Goal: Task Accomplishment & Management: Use online tool/utility

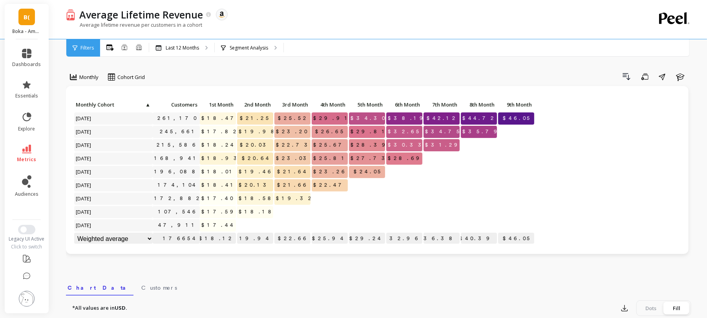
click at [32, 15] on link "B(" at bounding box center [26, 17] width 16 height 16
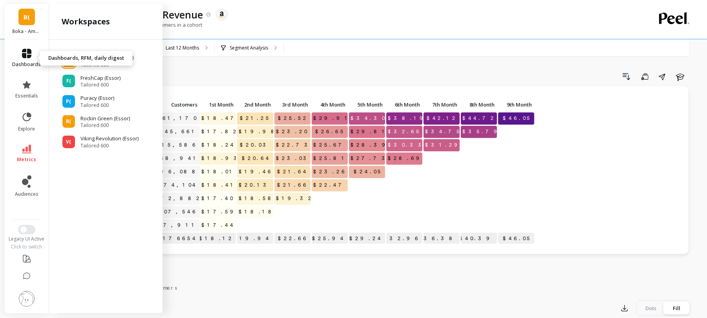
click at [35, 59] on link "dashboards" at bounding box center [27, 58] width 29 height 19
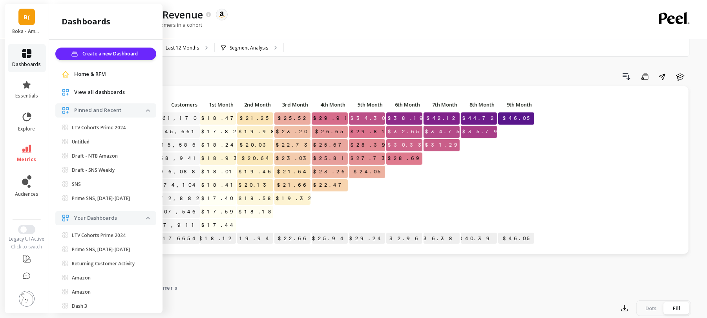
scroll to position [38, 0]
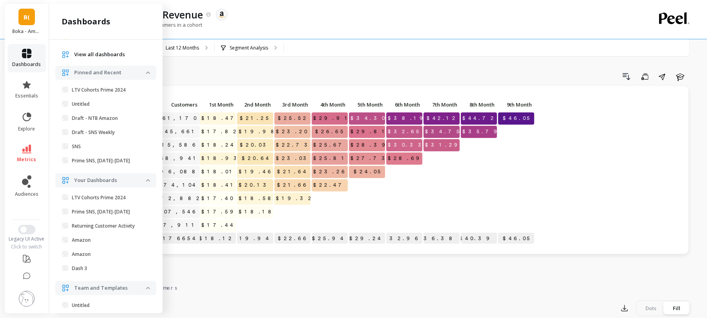
click at [35, 54] on link "dashboards" at bounding box center [27, 58] width 29 height 19
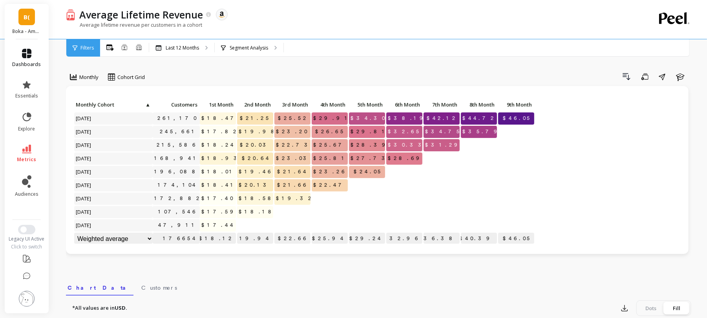
scroll to position [0, 0]
click at [35, 55] on link "dashboards" at bounding box center [27, 58] width 29 height 19
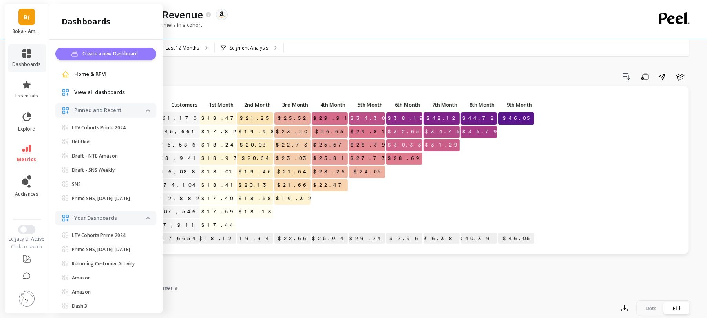
click at [82, 57] on span "Create a new Dashboard" at bounding box center [111, 54] width 58 height 8
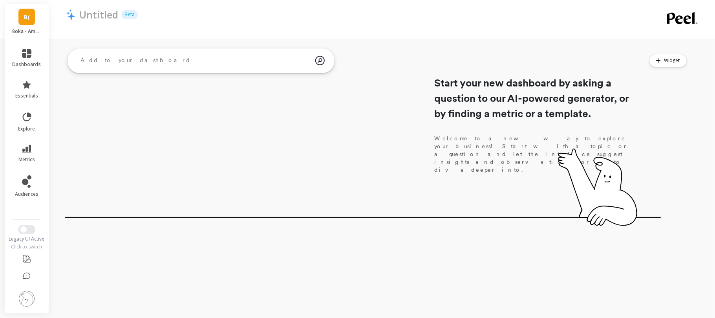
click at [27, 24] on link "B(" at bounding box center [26, 17] width 16 height 16
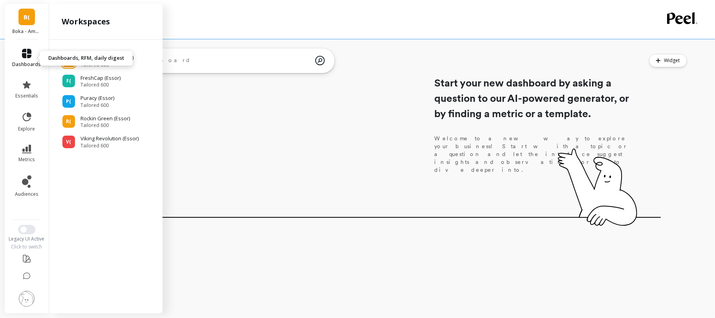
click at [27, 53] on icon at bounding box center [26, 53] width 9 height 9
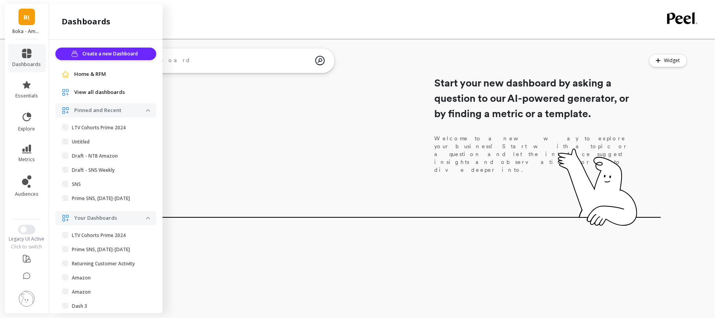
click at [96, 73] on span "Home & RFM" at bounding box center [90, 74] width 32 height 8
